Goal: Task Accomplishment & Management: Complete application form

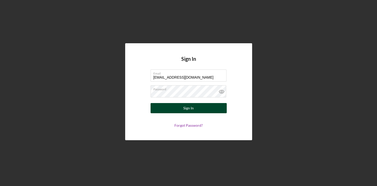
type input "baovang23@gmail.com"
click at [192, 106] on div "Sign In" at bounding box center [188, 108] width 10 height 10
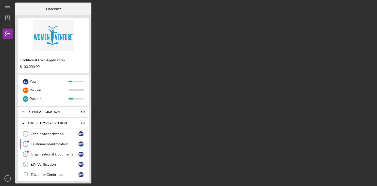
click at [58, 142] on div "Customer Identification" at bounding box center [55, 144] width 48 height 4
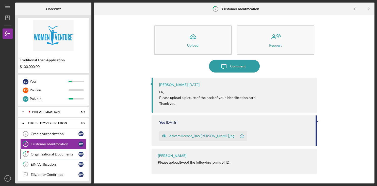
click at [60, 154] on div "Organizational Documents" at bounding box center [55, 154] width 48 height 4
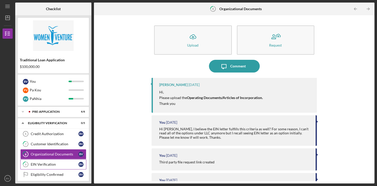
click at [54, 161] on link "9 EIN Verification B V" at bounding box center [53, 164] width 66 height 10
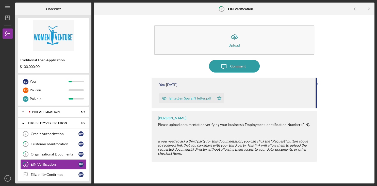
click at [184, 97] on div "Elite Zen Spa EIN letter.pdf" at bounding box center [190, 98] width 42 height 4
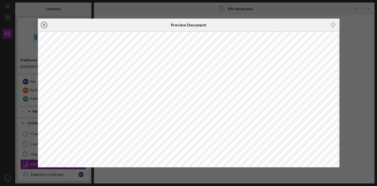
click at [45, 24] on icon "Icon/Close" at bounding box center [44, 25] width 13 height 13
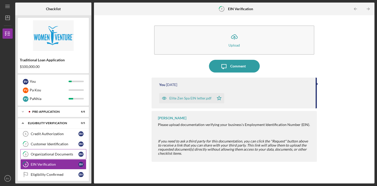
click at [59, 152] on div "Organizational Documents" at bounding box center [55, 154] width 48 height 4
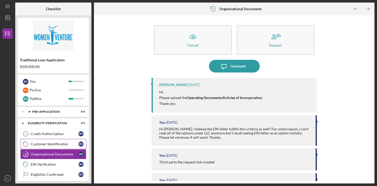
click at [58, 142] on div "Customer Identification" at bounding box center [55, 144] width 48 height 4
